Goal: Transaction & Acquisition: Purchase product/service

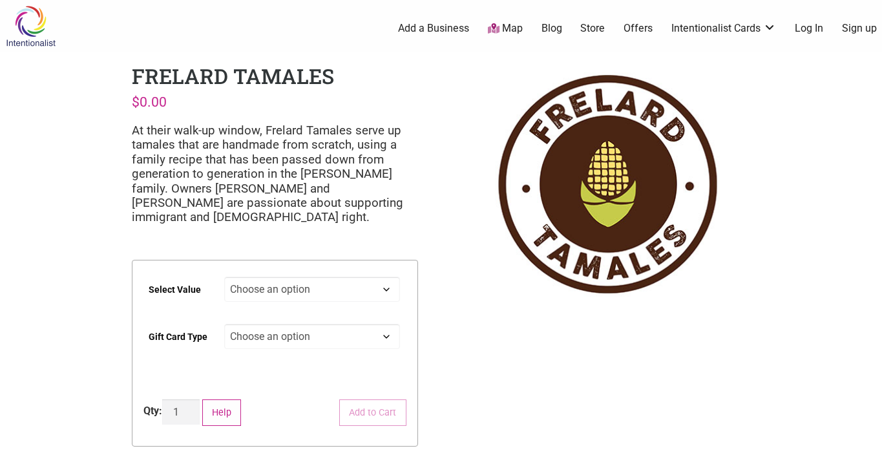
click at [807, 27] on link "Log In" at bounding box center [809, 28] width 28 height 14
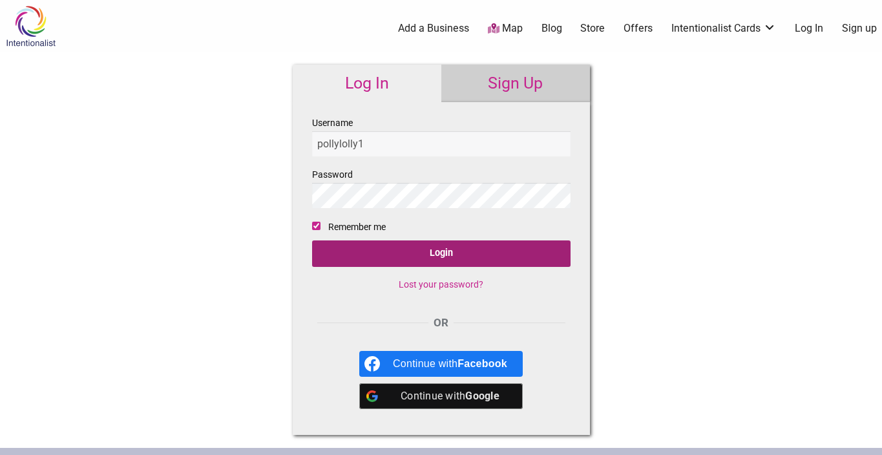
type input "pollylolly1"
click at [436, 254] on input "Login" at bounding box center [441, 253] width 259 height 27
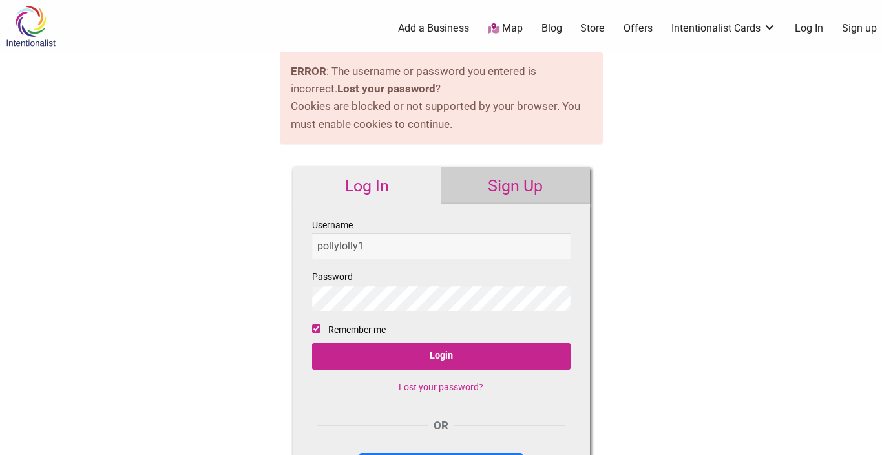
type input "pollylolly1"
click at [432, 389] on link "Lost your password?" at bounding box center [441, 387] width 85 height 10
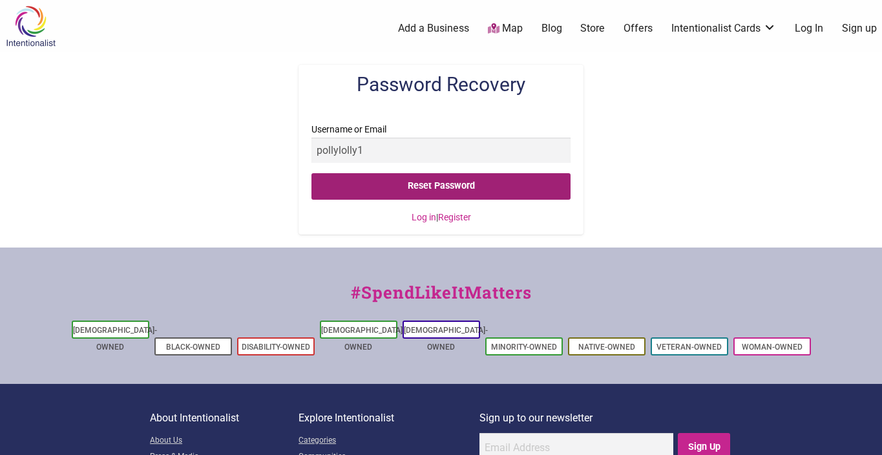
type input "pollylolly1"
click at [416, 187] on input "Reset Password" at bounding box center [442, 186] width 260 height 27
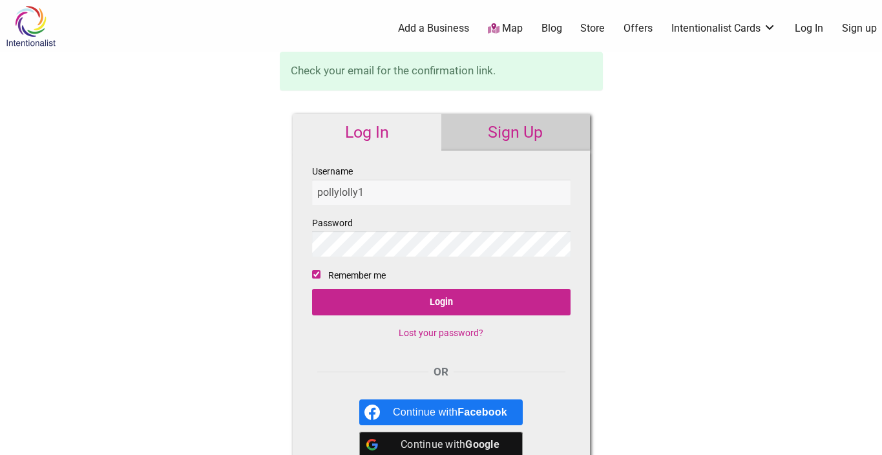
type input "pollylolly1"
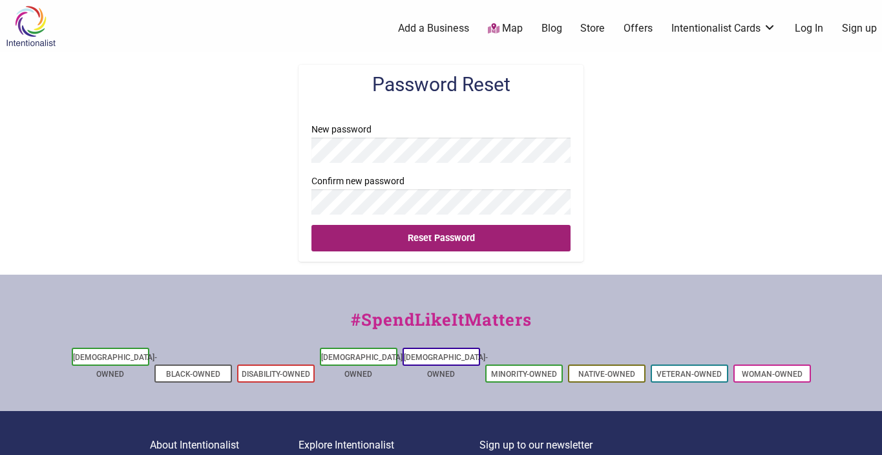
click at [413, 237] on input "Reset Password" at bounding box center [442, 238] width 260 height 27
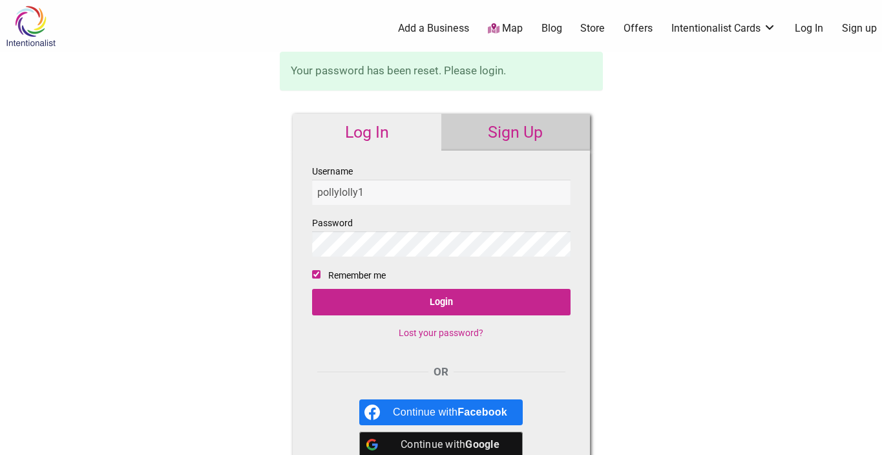
type input "pollylolly1"
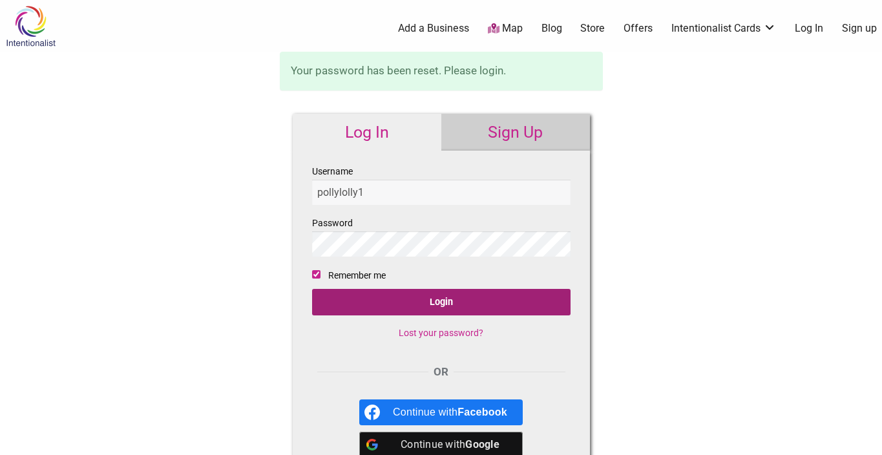
click at [423, 301] on input "Login" at bounding box center [441, 302] width 259 height 27
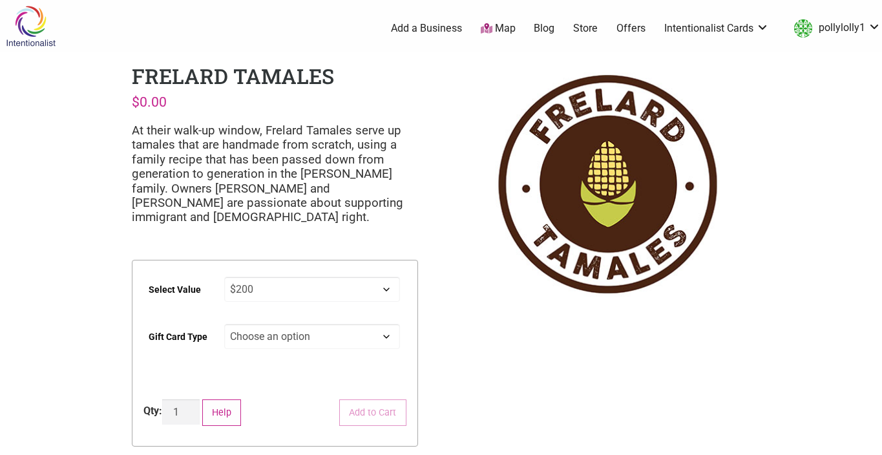
select select "$200"
select select "Physical"
select select "$200"
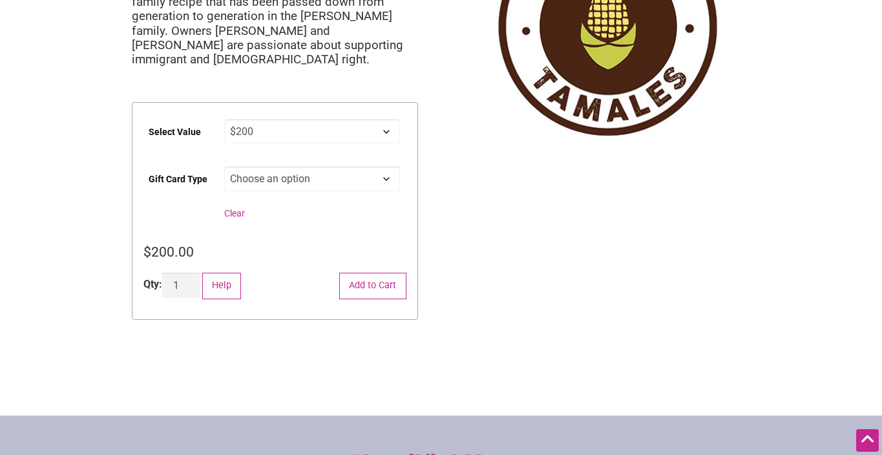
scroll to position [158, 0]
select select
select select "$200"
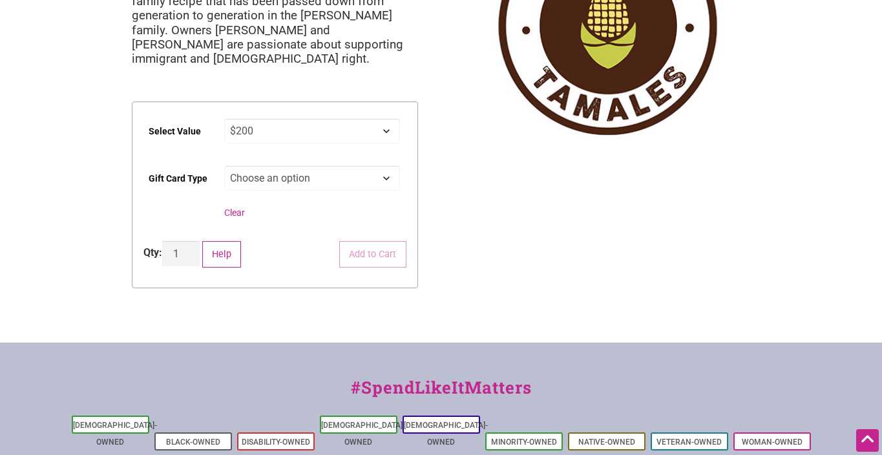
select select "Physical"
select select "$200"
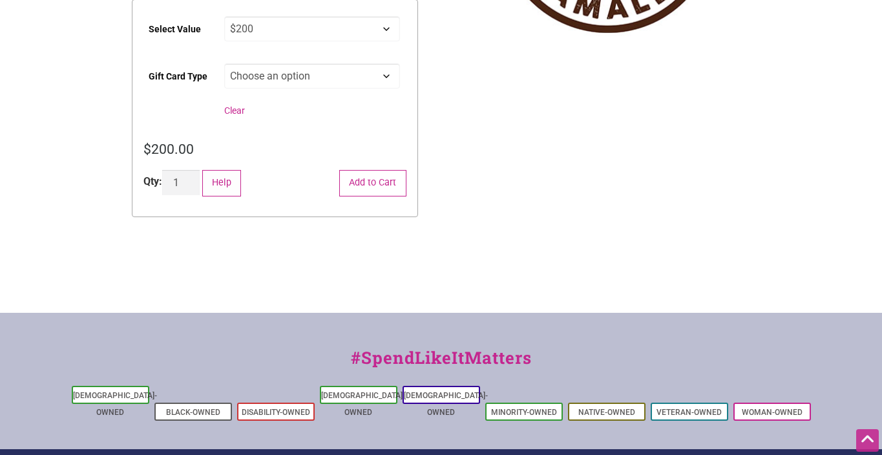
scroll to position [268, 0]
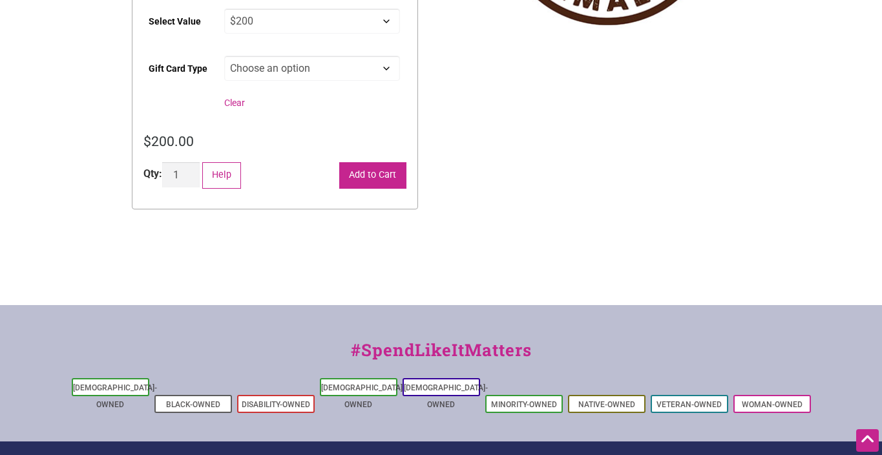
click at [349, 181] on button "Add to Cart" at bounding box center [372, 175] width 67 height 27
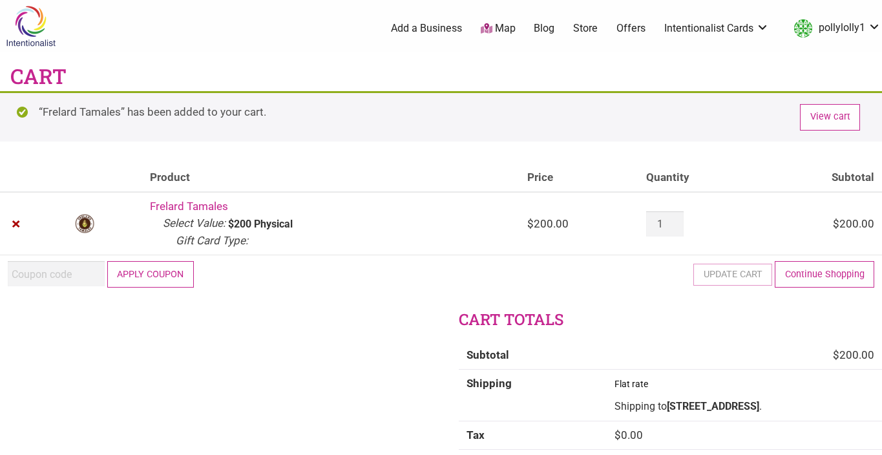
scroll to position [13, 0]
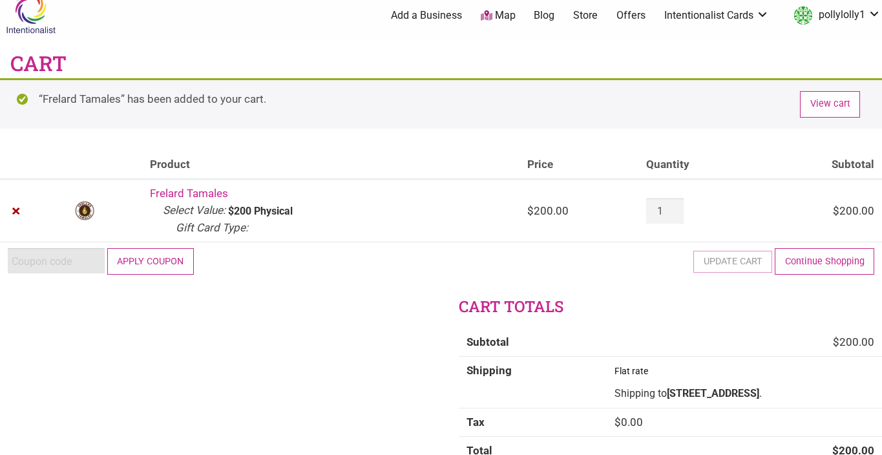
click at [58, 266] on input "Coupon:" at bounding box center [56, 260] width 97 height 25
paste input "2025JUNTOS"
type input "2025JUNTOS"
click at [140, 264] on button "Apply coupon" at bounding box center [150, 261] width 87 height 27
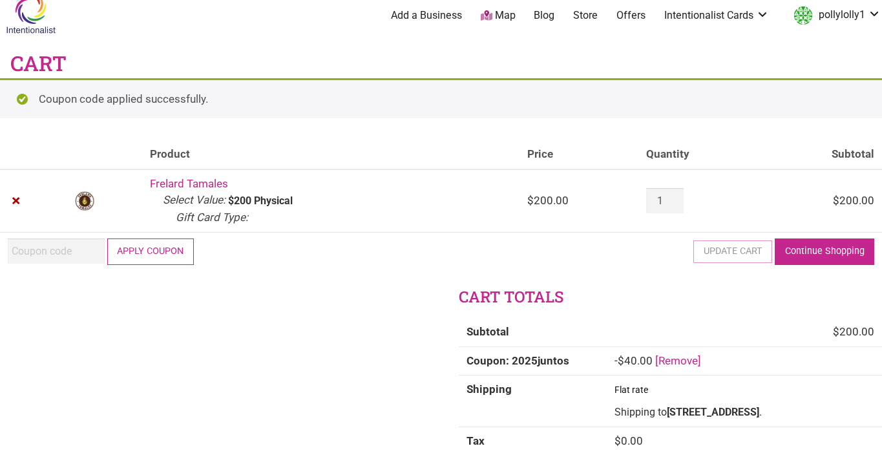
click at [804, 255] on link "Continue Shopping" at bounding box center [825, 252] width 100 height 27
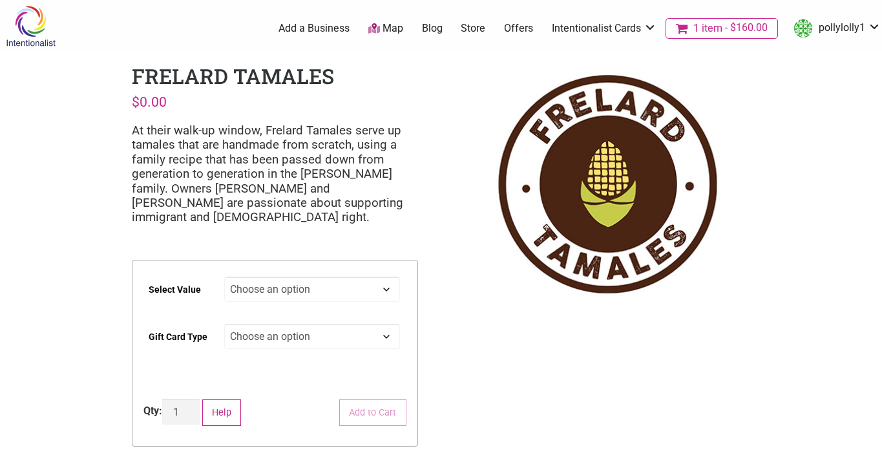
click at [705, 28] on span "1 item" at bounding box center [708, 28] width 29 height 10
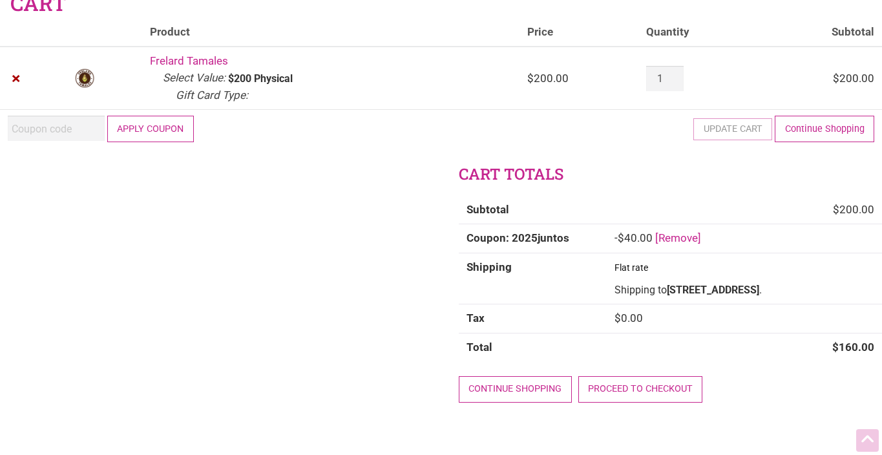
scroll to position [83, 0]
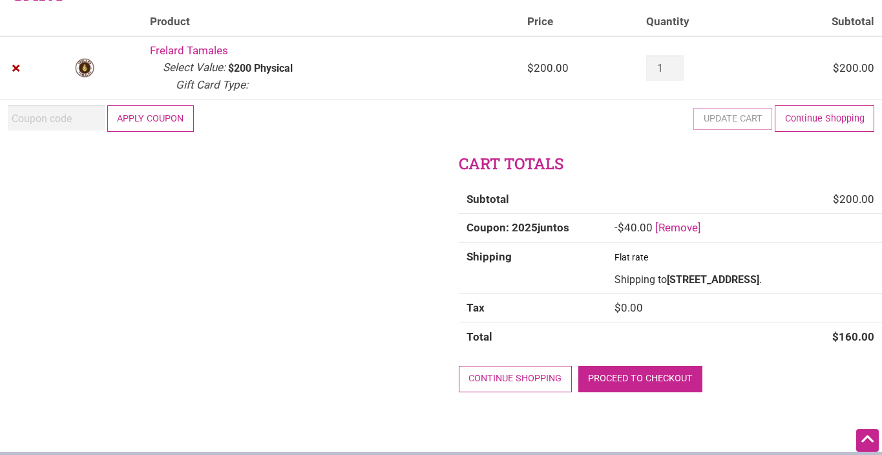
click at [661, 380] on link "Proceed to checkout" at bounding box center [641, 379] width 125 height 27
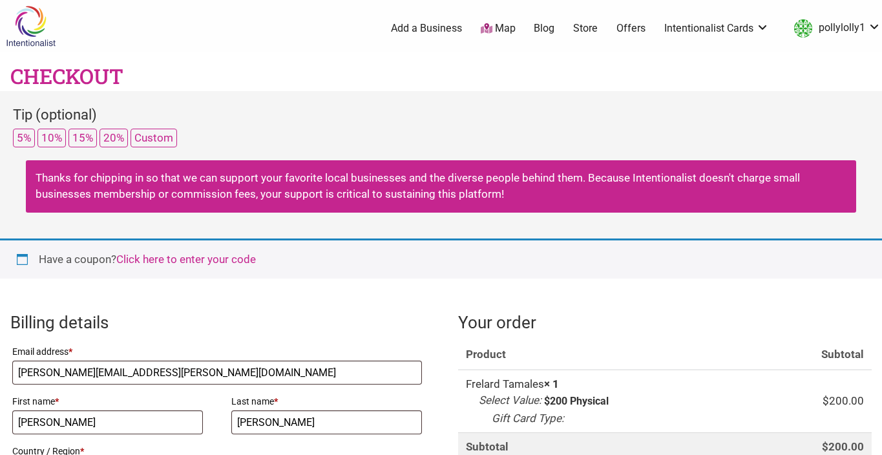
select select "WA"
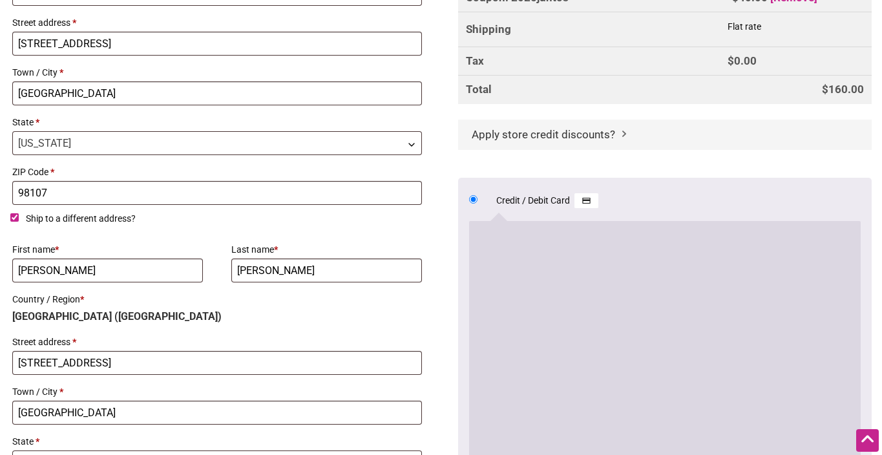
scroll to position [471, 0]
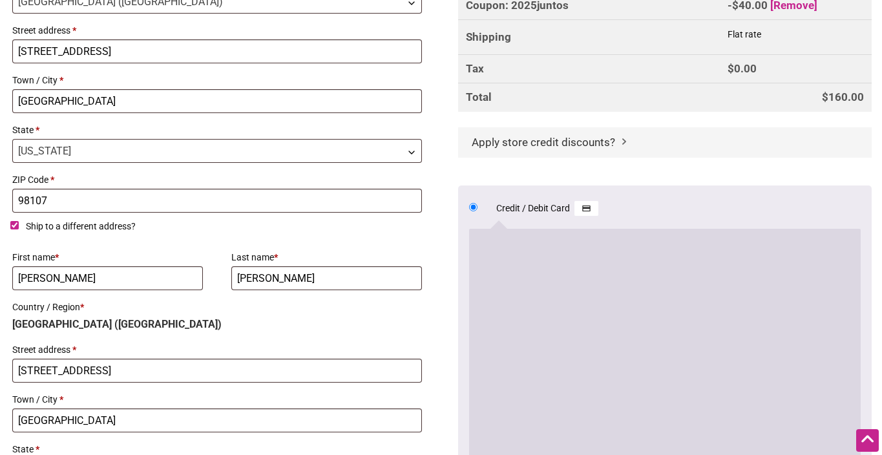
click at [111, 231] on span "Ship to a different address?" at bounding box center [81, 226] width 110 height 10
click at [19, 229] on input "Ship to a different address?" at bounding box center [14, 225] width 8 height 8
checkbox input "false"
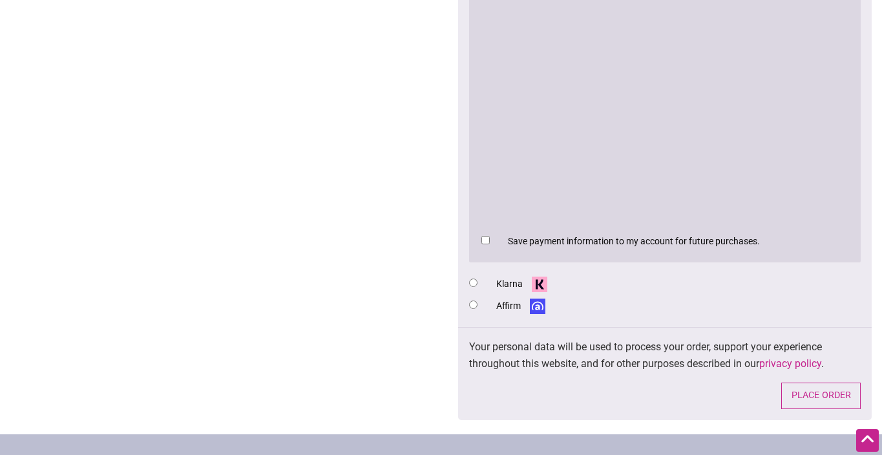
scroll to position [755, 0]
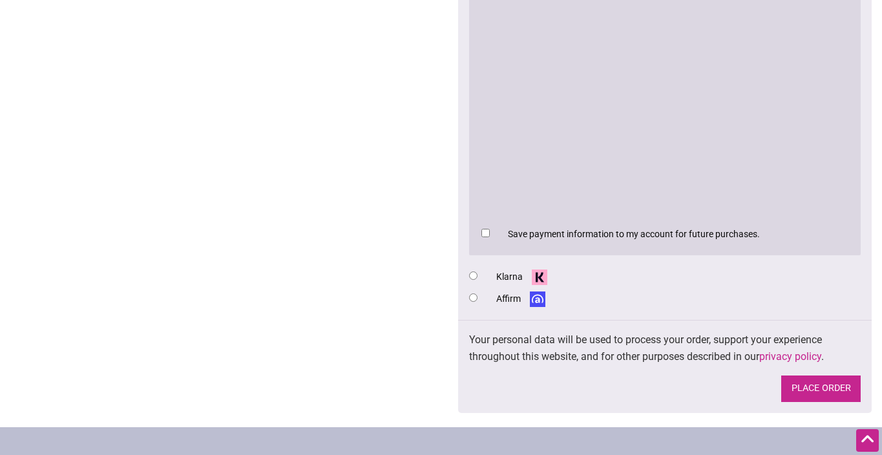
click at [815, 389] on button "Place order" at bounding box center [822, 389] width 80 height 27
